Goal: Information Seeking & Learning: Learn about a topic

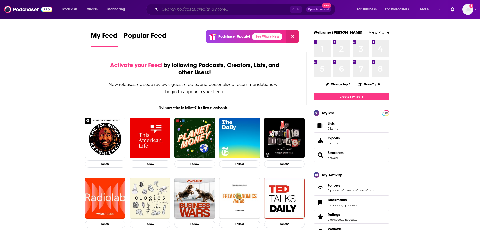
click at [188, 11] on input "Search podcasts, credits, & more..." at bounding box center [225, 9] width 130 height 8
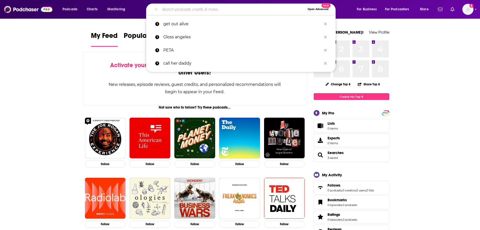
paste input "The New Mainstream"
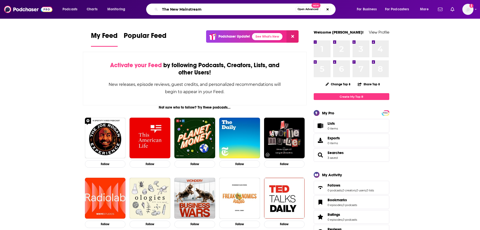
type input "The New Mainstream"
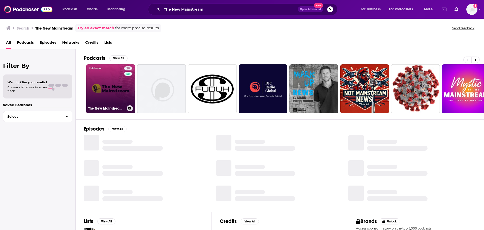
click at [112, 97] on link "28 The New Mainstream Podcast" at bounding box center [110, 88] width 49 height 49
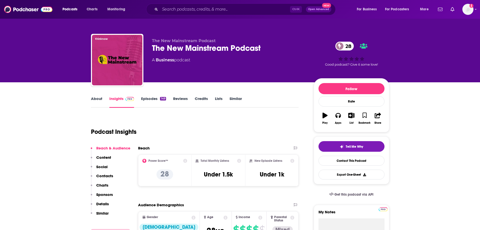
click at [146, 100] on link "Episodes 149" at bounding box center [153, 102] width 25 height 12
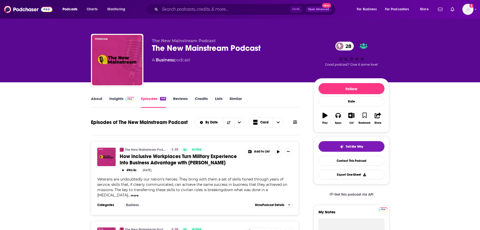
click at [100, 99] on link "About" at bounding box center [96, 102] width 11 height 12
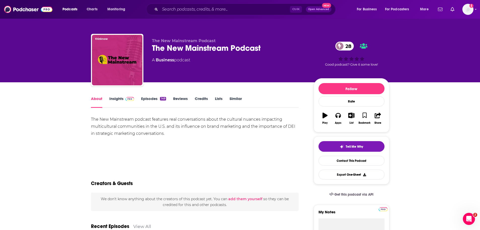
click at [147, 100] on link "Episodes 149" at bounding box center [153, 102] width 25 height 12
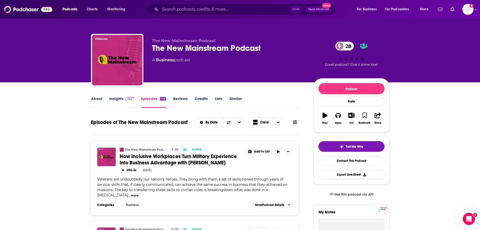
click at [99, 98] on link "About" at bounding box center [96, 102] width 11 height 12
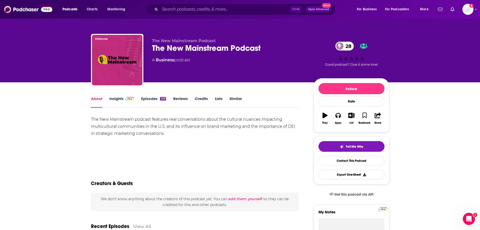
click at [119, 99] on link "Insights" at bounding box center [121, 102] width 25 height 12
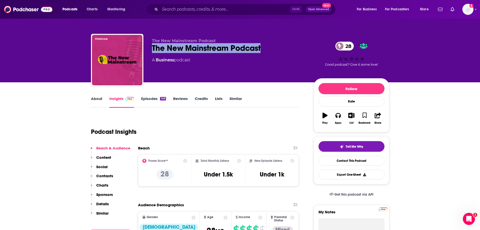
drag, startPoint x: 271, startPoint y: 48, endPoint x: 154, endPoint y: 49, distance: 117.0
click at [154, 49] on div "The New Mainstream Podcast 28" at bounding box center [229, 48] width 154 height 10
copy h2 "The New Mainstream Podcast"
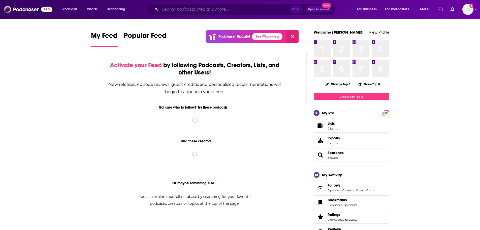
click at [194, 9] on input "Search podcasts, credits, & more..." at bounding box center [225, 9] width 130 height 8
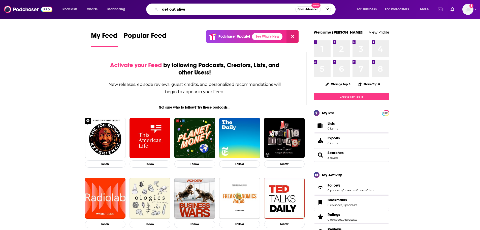
type input "get out alive"
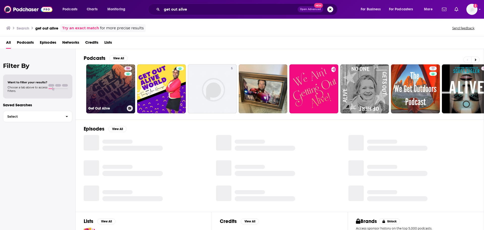
click at [112, 98] on link "56 Get Out Alive" at bounding box center [110, 88] width 49 height 49
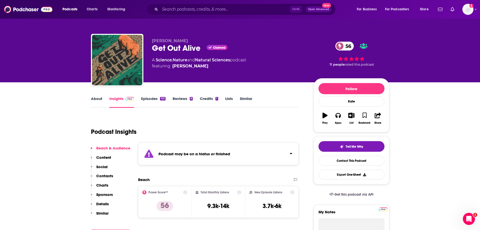
click at [99, 99] on link "About" at bounding box center [96, 102] width 11 height 12
